Goal: Book appointment/travel/reservation

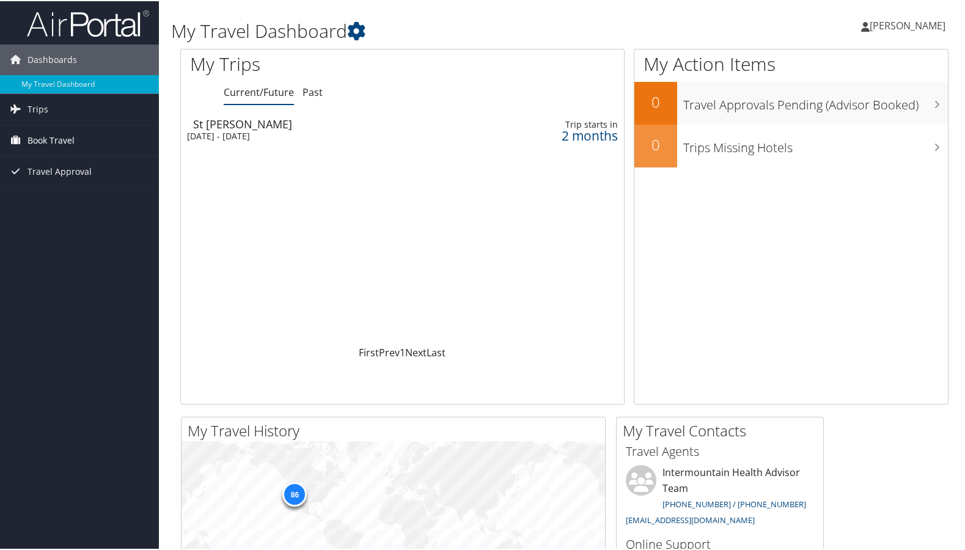
click at [35, 139] on span "Book Travel" at bounding box center [50, 139] width 47 height 31
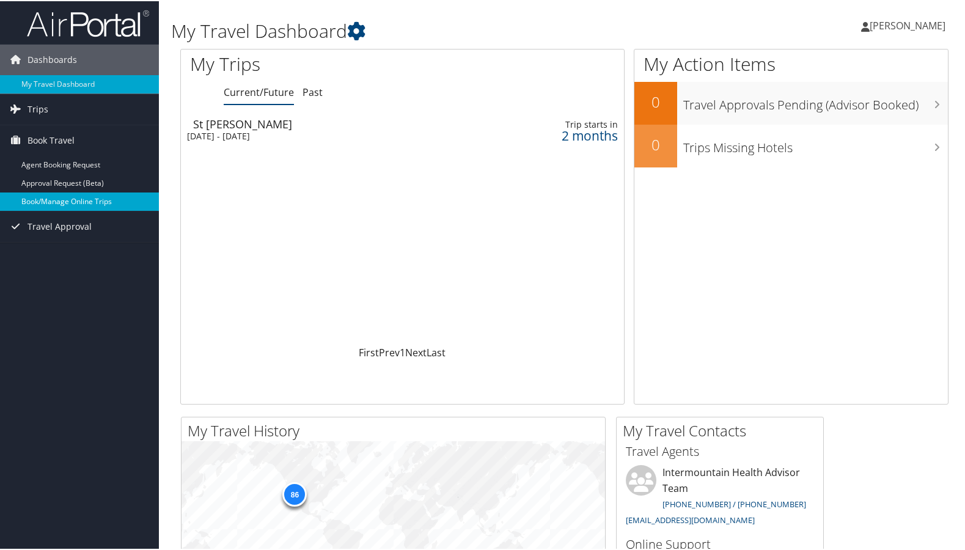
click at [54, 199] on link "Book/Manage Online Trips" at bounding box center [79, 200] width 159 height 18
